Goal: Transaction & Acquisition: Purchase product/service

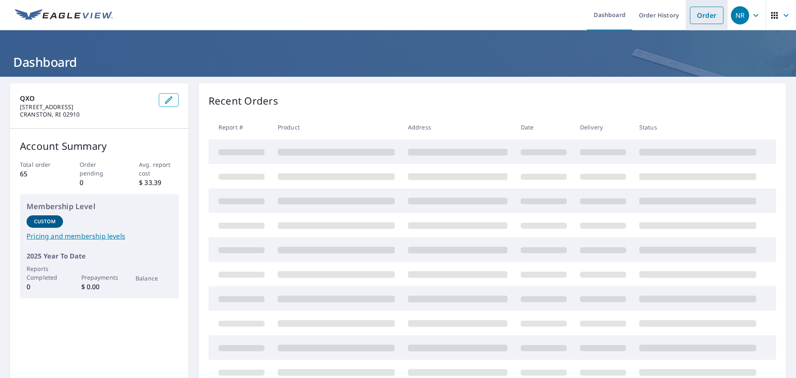
click at [702, 18] on link "Order" at bounding box center [707, 15] width 34 height 17
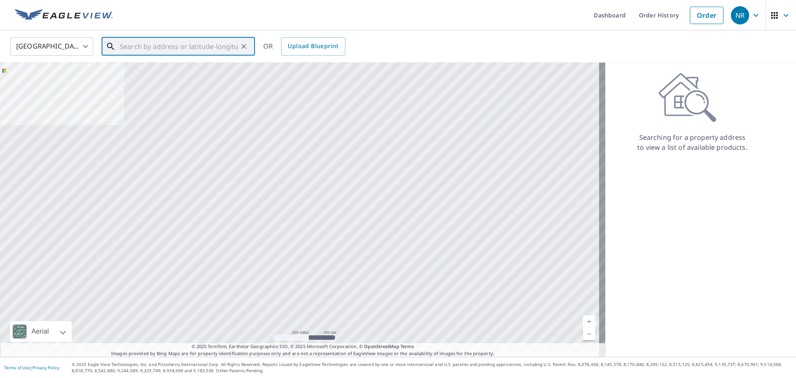
click at [135, 49] on input "text" at bounding box center [179, 46] width 118 height 23
paste input "[STREET_ADDRESS][PERSON_NAME]"
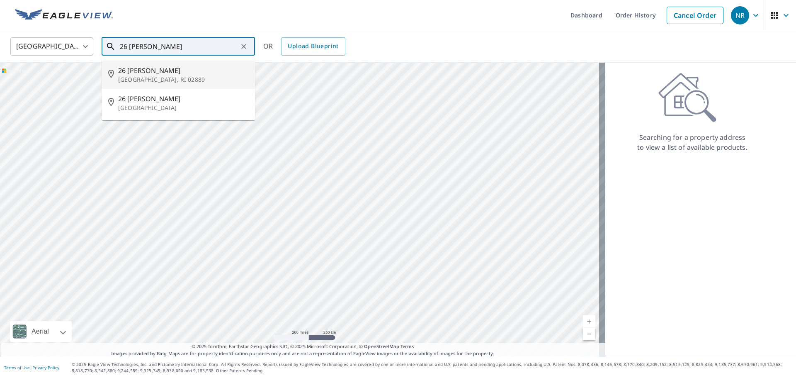
click at [171, 72] on span "26 [PERSON_NAME]" at bounding box center [183, 71] width 130 height 10
type input "[STREET_ADDRESS][PERSON_NAME]"
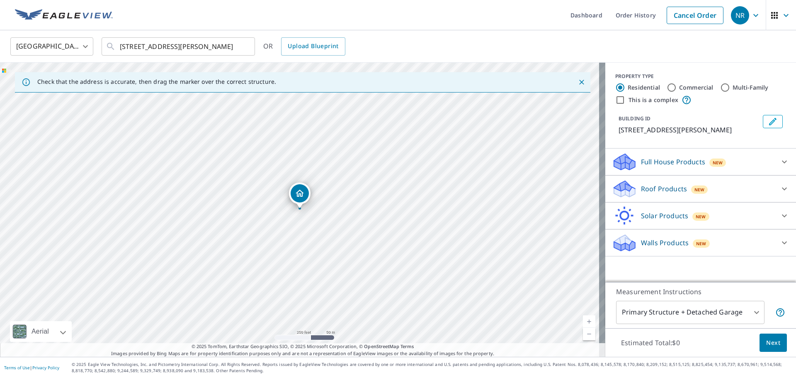
click at [780, 187] on icon at bounding box center [785, 189] width 10 height 10
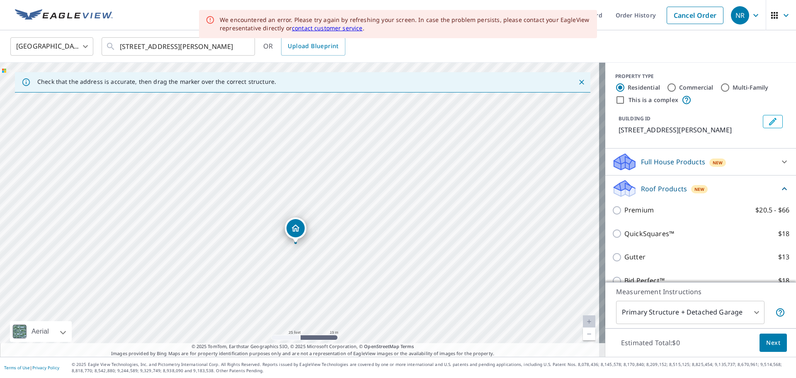
drag, startPoint x: 258, startPoint y: 208, endPoint x: 323, endPoint y: 282, distance: 98.5
click at [323, 282] on div "[STREET_ADDRESS][PERSON_NAME]" at bounding box center [303, 210] width 606 height 294
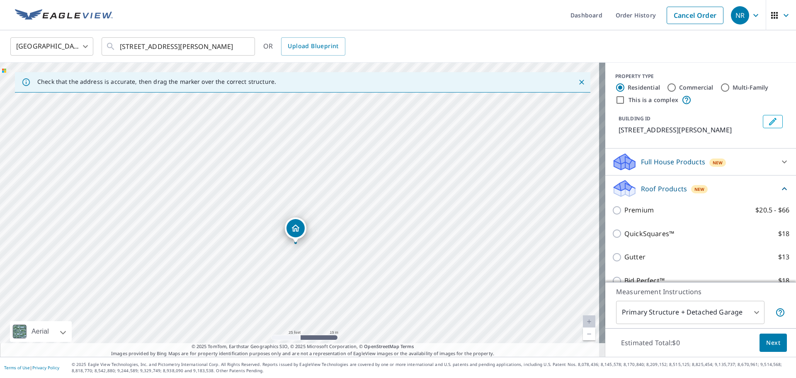
click at [378, 115] on div "[STREET_ADDRESS][PERSON_NAME]" at bounding box center [303, 210] width 606 height 294
drag, startPoint x: 360, startPoint y: 203, endPoint x: 347, endPoint y: 195, distance: 15.8
click at [347, 195] on div "[STREET_ADDRESS][PERSON_NAME]" at bounding box center [303, 210] width 606 height 294
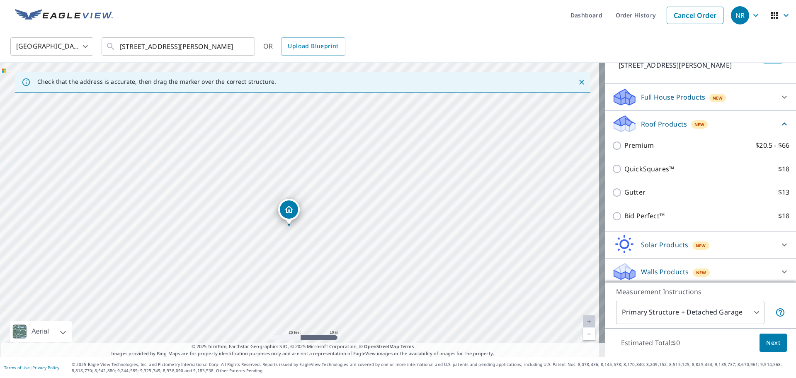
scroll to position [68, 0]
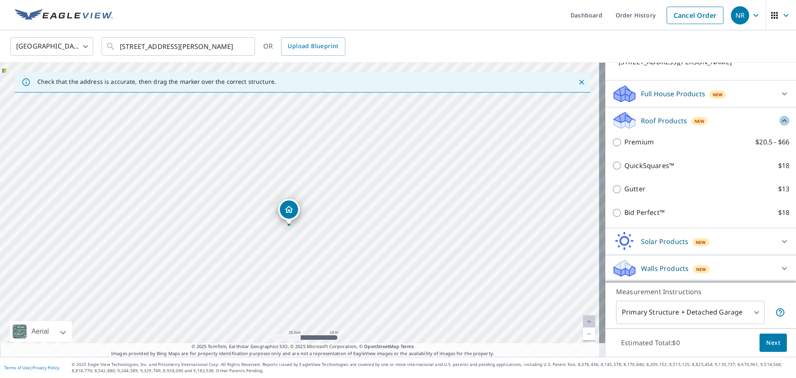
click at [780, 125] on icon at bounding box center [785, 121] width 10 height 10
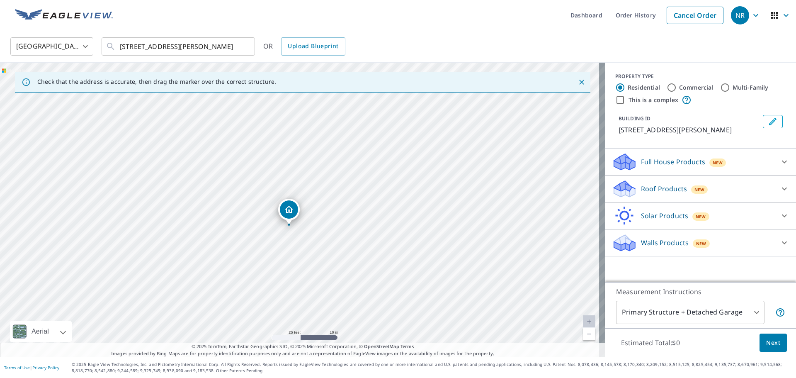
scroll to position [0, 0]
click at [780, 190] on icon at bounding box center [785, 189] width 10 height 10
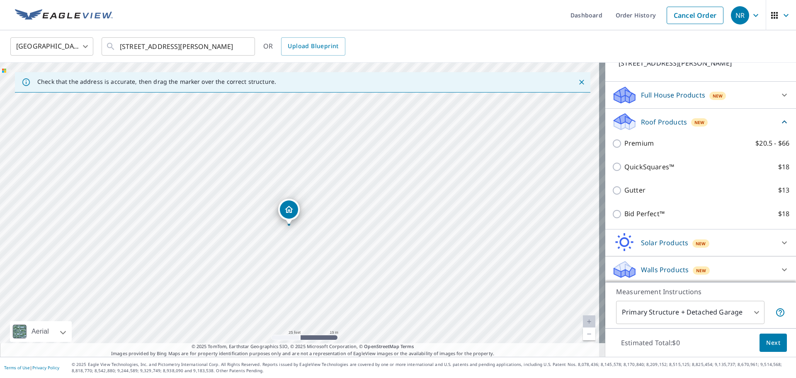
scroll to position [68, 0]
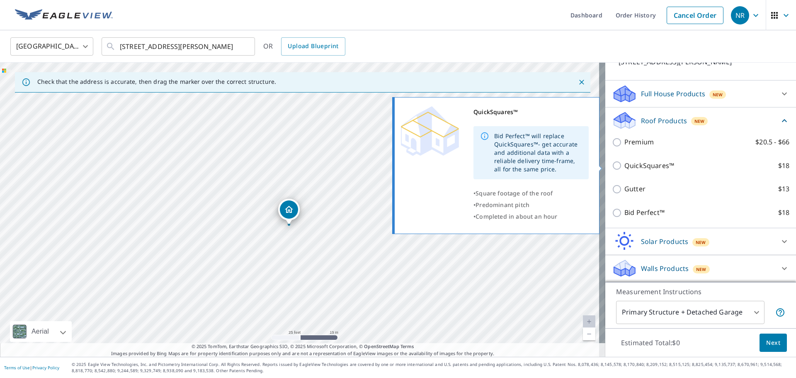
click at [640, 166] on p "QuickSquares™" at bounding box center [650, 166] width 50 height 10
click at [625, 166] on input "QuickSquares™ $18" at bounding box center [618, 166] width 12 height 10
checkbox input "true"
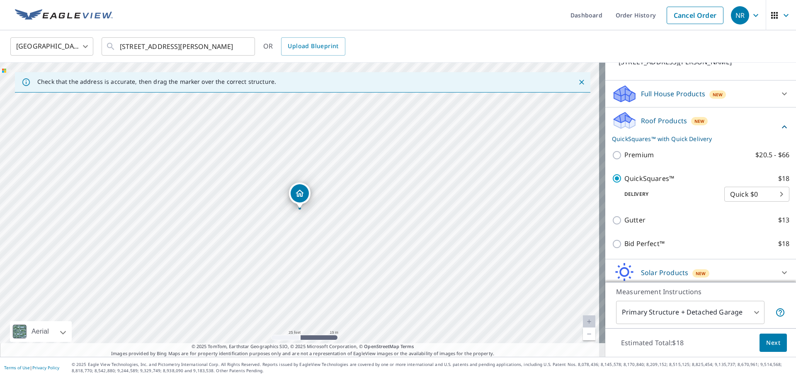
click at [749, 309] on body "NR NR Dashboard Order History Cancel Order NR [GEOGRAPHIC_DATA] [GEOGRAPHIC_DAT…" at bounding box center [398, 189] width 796 height 378
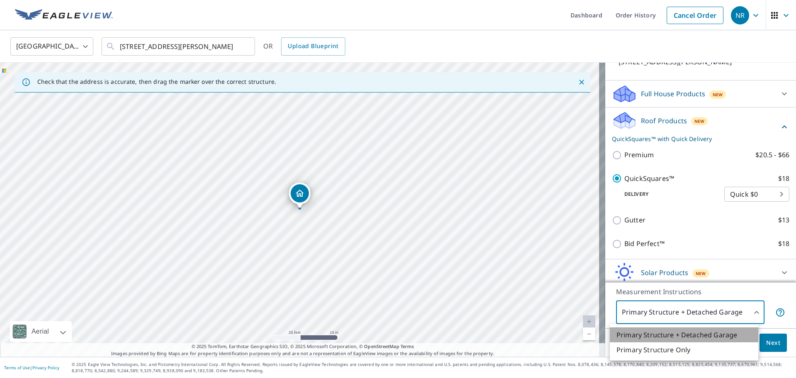
click at [716, 333] on li "Primary Structure + Detached Garage" at bounding box center [684, 334] width 149 height 15
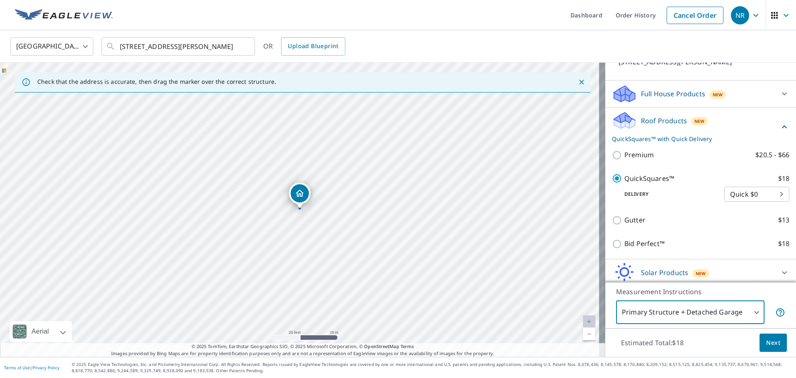
click at [767, 339] on span "Next" at bounding box center [774, 343] width 14 height 10
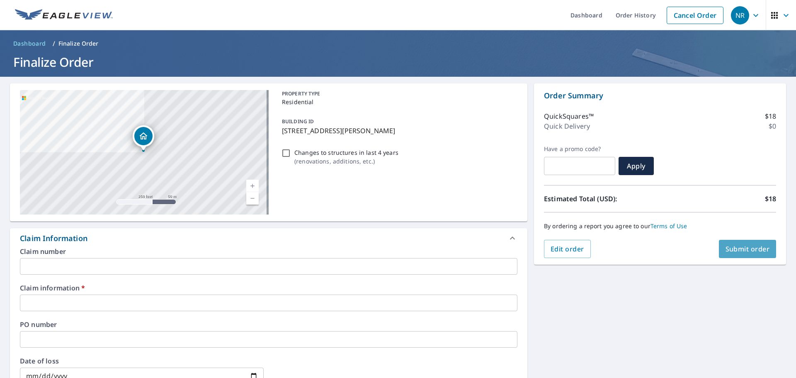
click at [726, 251] on span "Submit order" at bounding box center [748, 248] width 44 height 9
checkbox input "true"
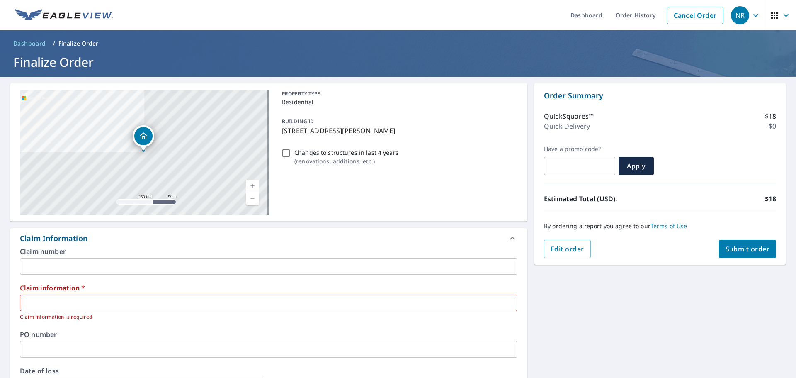
scroll to position [124, 0]
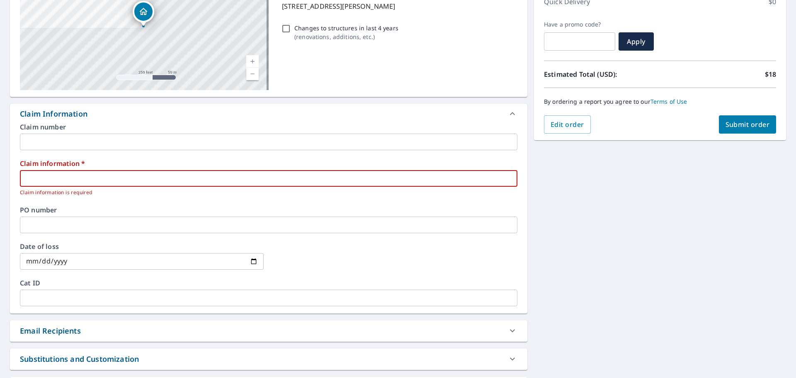
click at [114, 183] on input "text" at bounding box center [269, 178] width 498 height 17
type input "quote"
click at [738, 126] on span "Submit order" at bounding box center [748, 124] width 44 height 9
checkbox input "true"
